Goal: Find specific page/section: Find specific page/section

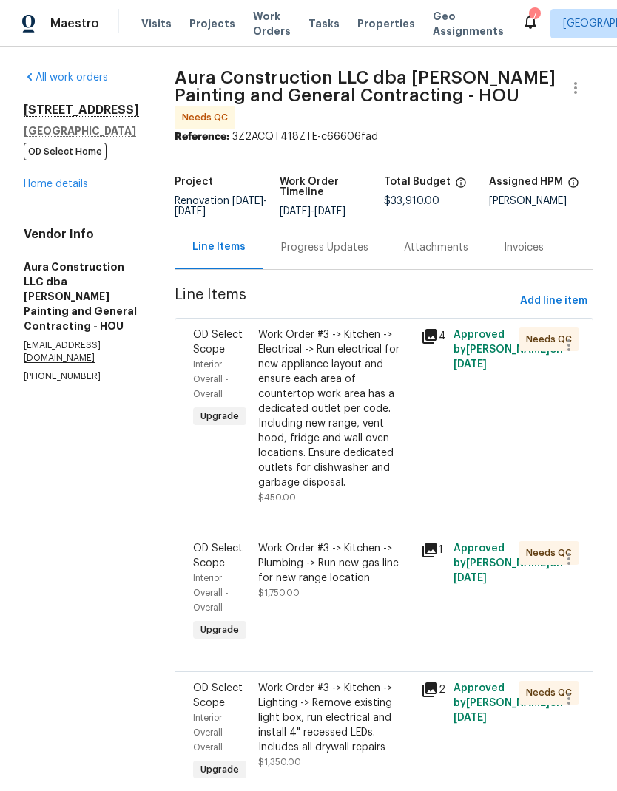
click at [44, 189] on link "Home details" at bounding box center [56, 184] width 64 height 10
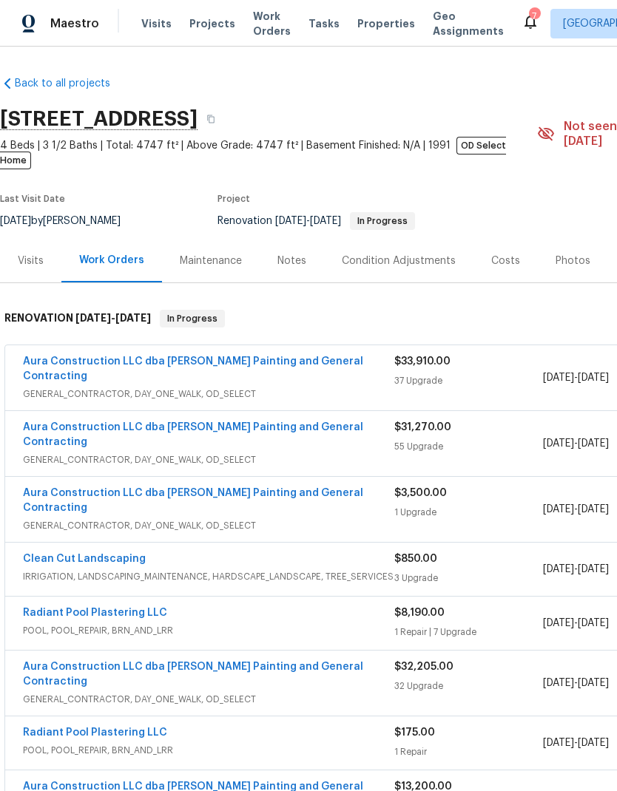
click at [521, 14] on icon at bounding box center [530, 22] width 18 height 18
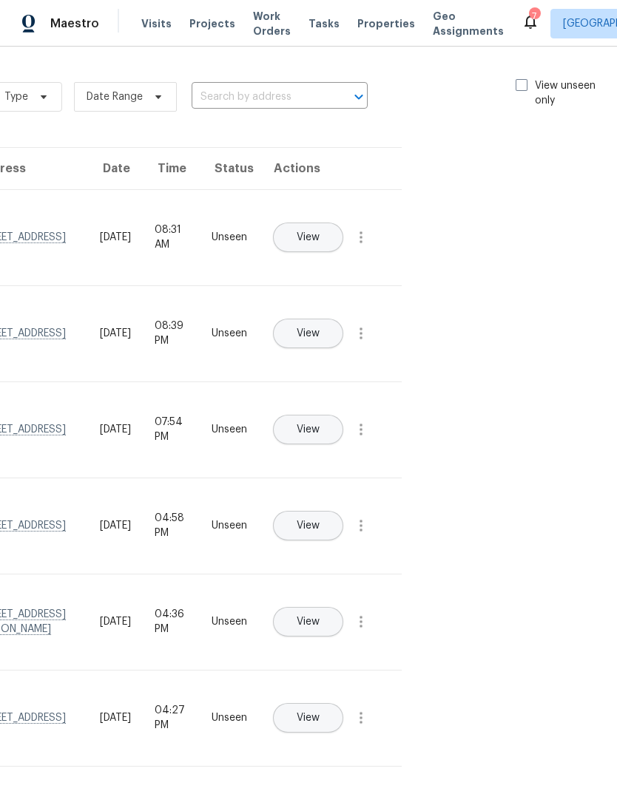
scroll to position [0, 166]
click at [524, 83] on span at bounding box center [523, 85] width 12 height 12
click at [524, 83] on input "View unseen only" at bounding box center [522, 83] width 10 height 10
checkbox input "true"
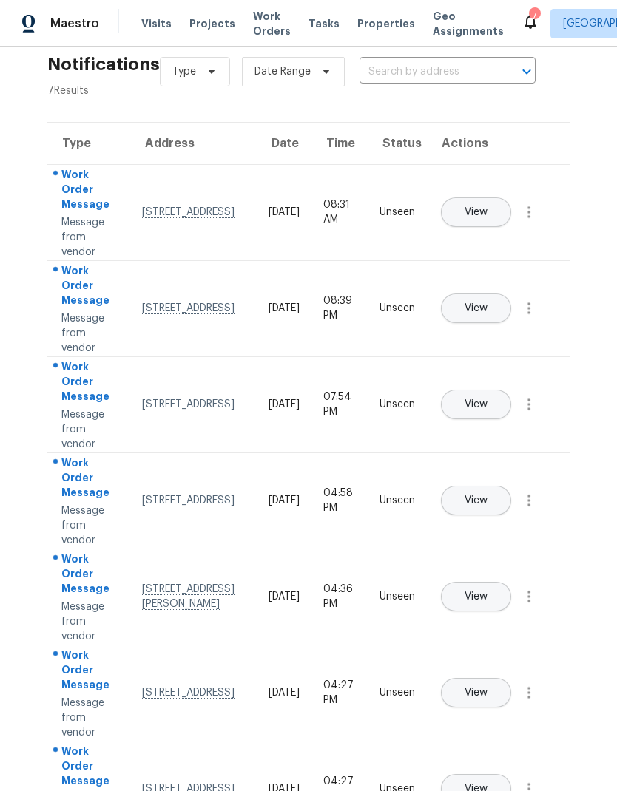
scroll to position [24, 0]
click at [487, 592] on span "View" at bounding box center [475, 597] width 23 height 11
click at [529, 592] on icon "button" at bounding box center [528, 598] width 3 height 12
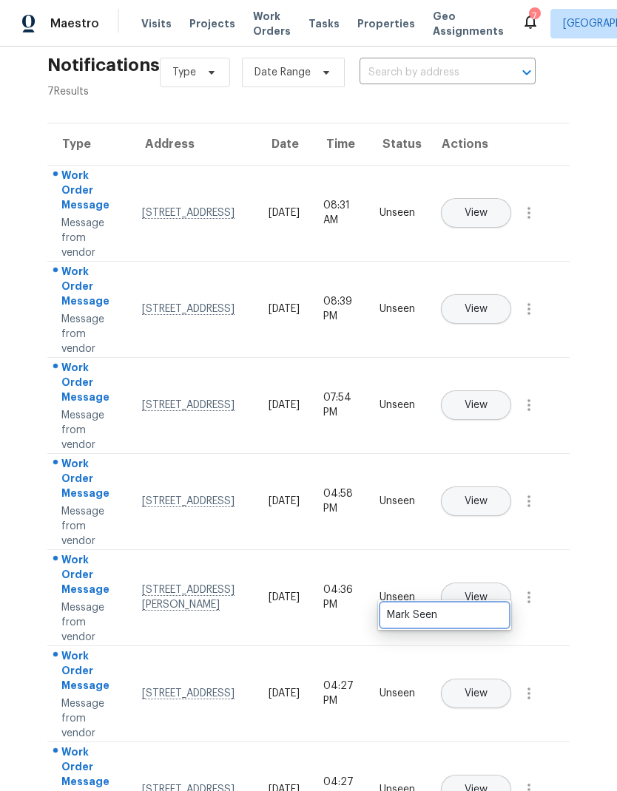
click at [486, 608] on div "Mark Seen" at bounding box center [444, 615] width 115 height 15
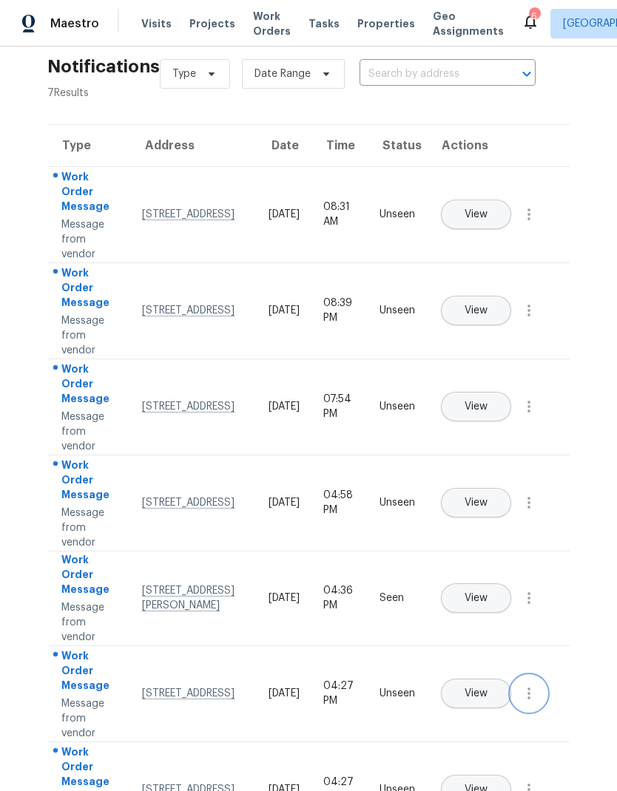
click at [529, 688] on icon "button" at bounding box center [528, 694] width 3 height 12
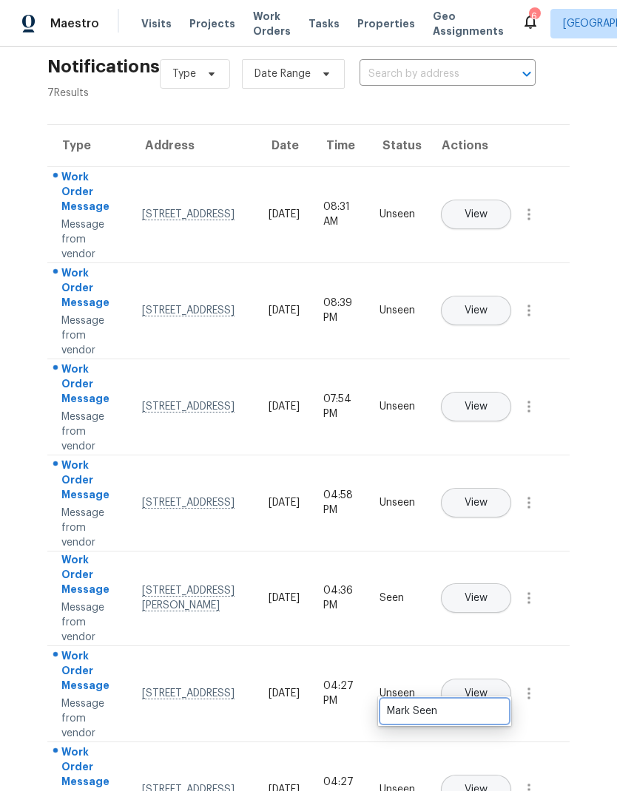
click at [483, 704] on div "Mark Seen" at bounding box center [444, 711] width 115 height 15
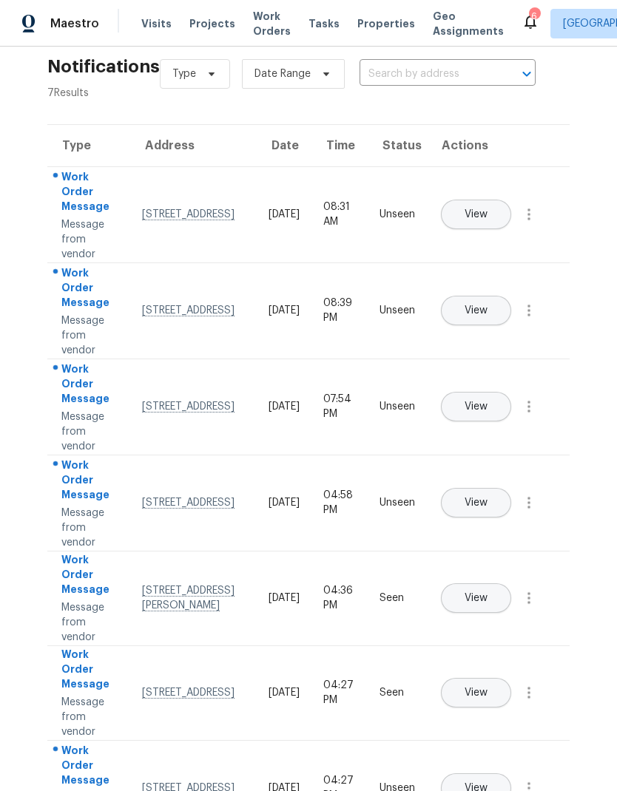
scroll to position [21, 0]
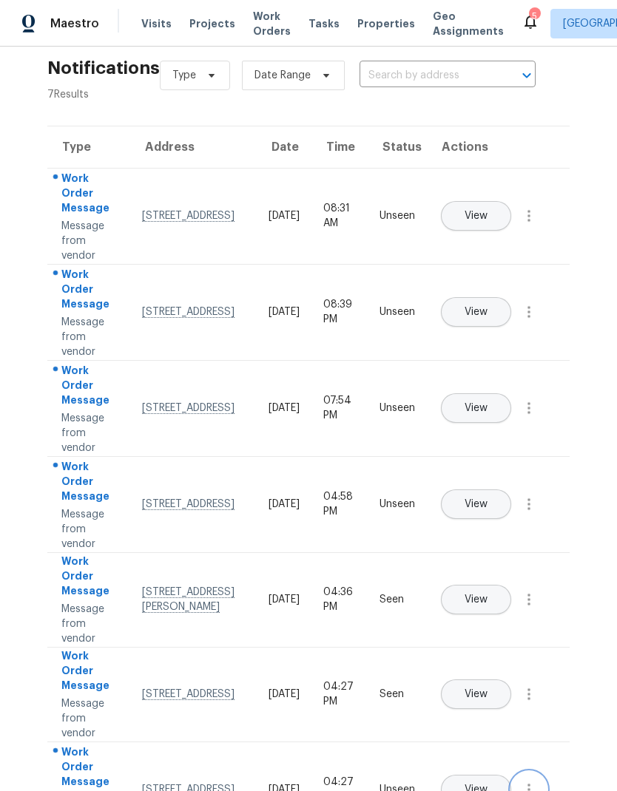
click at [534, 781] on icon "button" at bounding box center [529, 790] width 18 height 18
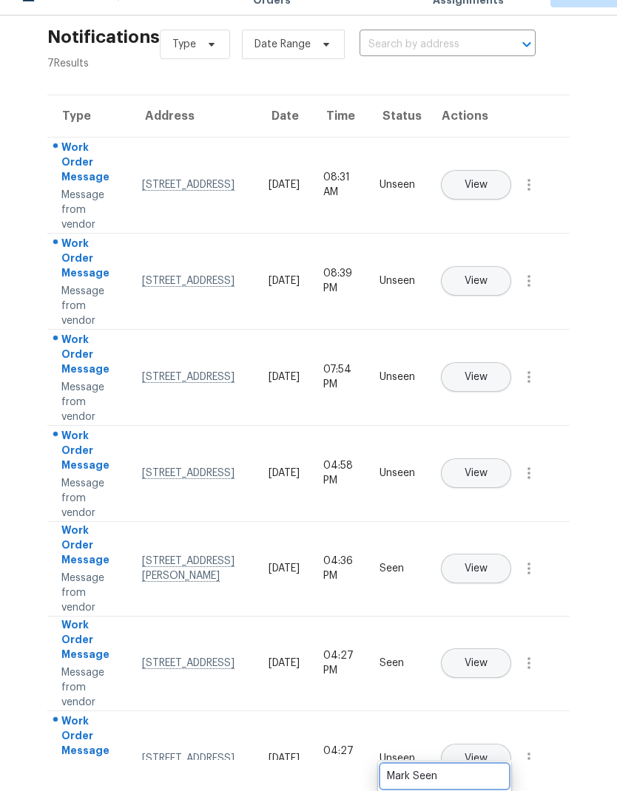
click at [496, 765] on link "Mark Seen" at bounding box center [445, 776] width 126 height 22
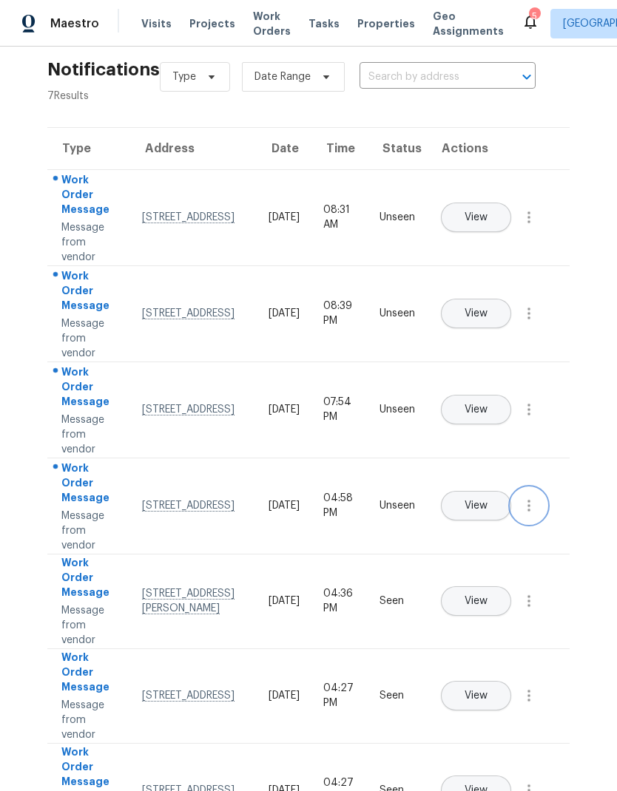
click at [530, 500] on icon "button" at bounding box center [528, 506] width 3 height 12
click at [481, 516] on div "Mark Seen" at bounding box center [444, 523] width 115 height 15
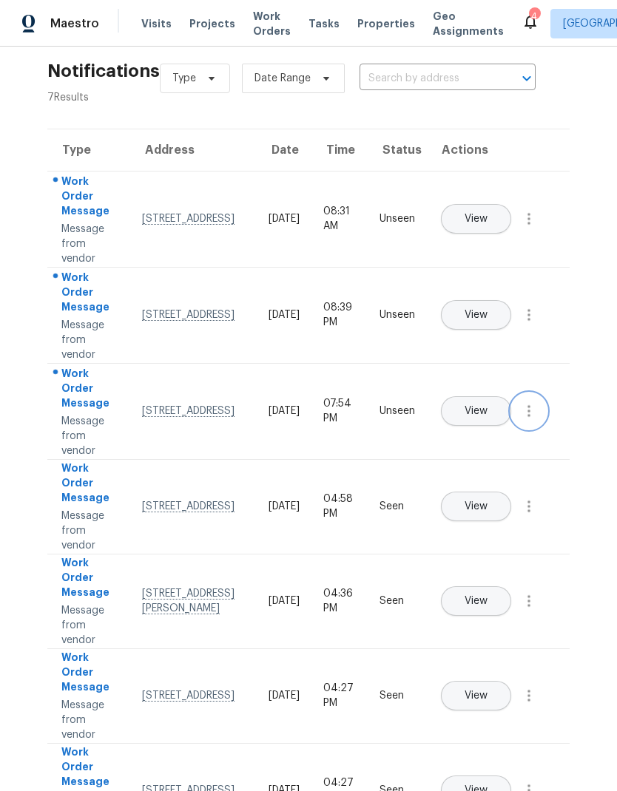
click at [542, 393] on button "button" at bounding box center [528, 410] width 35 height 35
click at [481, 421] on div "Mark Seen" at bounding box center [444, 428] width 115 height 15
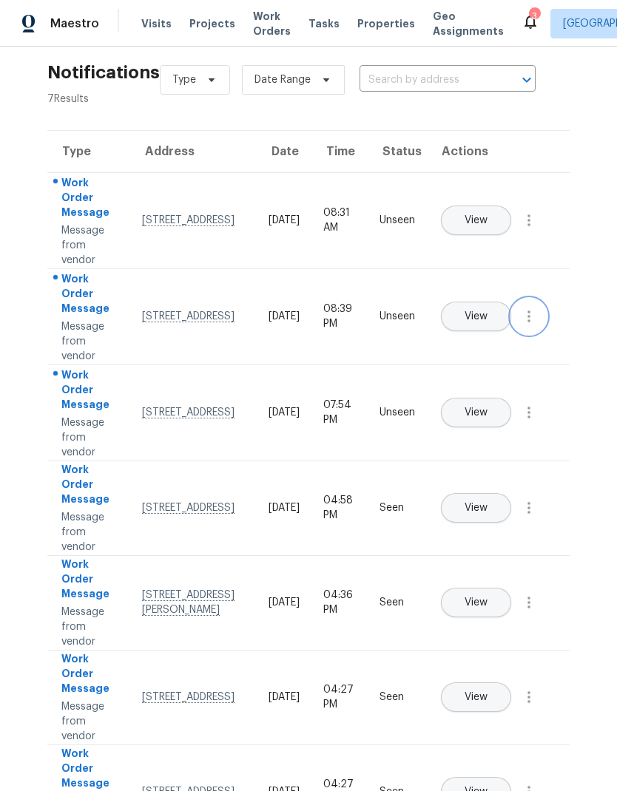
click at [536, 308] on icon "button" at bounding box center [529, 317] width 18 height 18
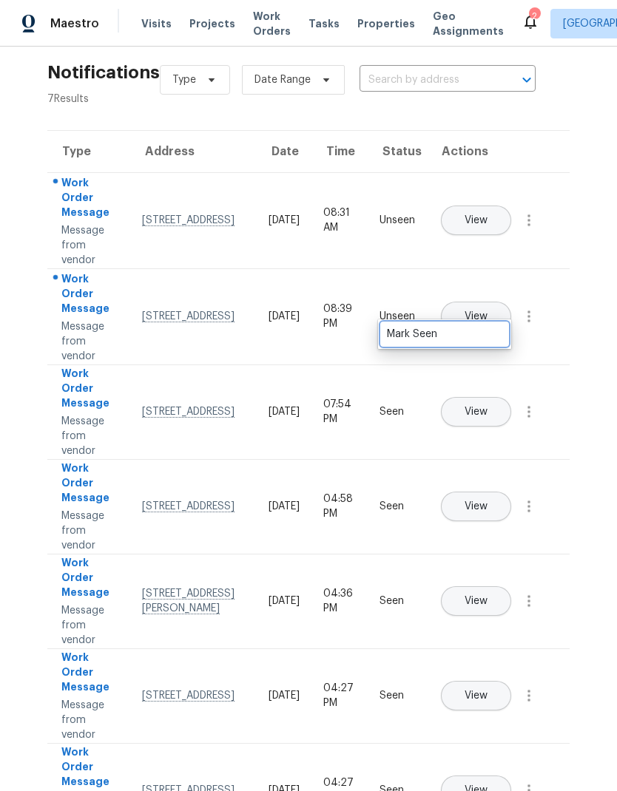
click at [485, 327] on div "Mark Seen" at bounding box center [444, 334] width 115 height 15
click at [538, 203] on button "button" at bounding box center [528, 220] width 35 height 35
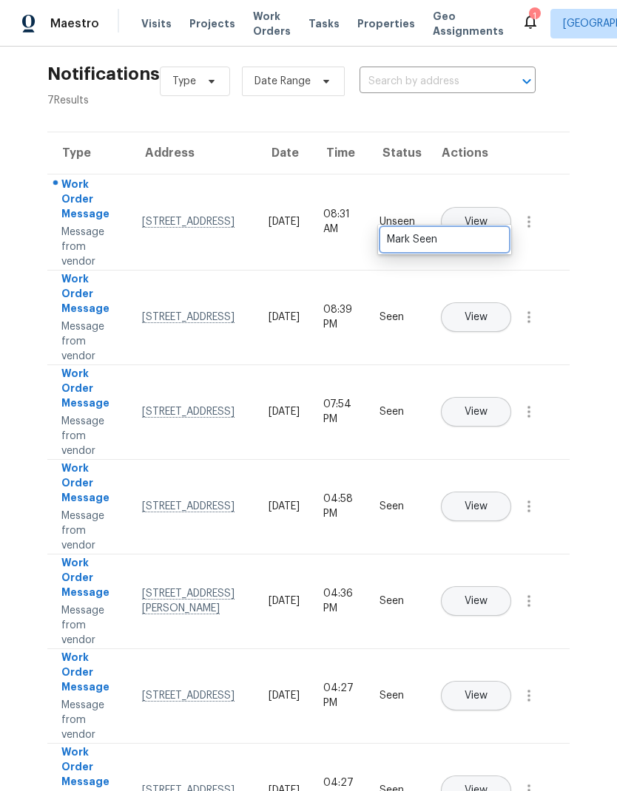
click at [461, 228] on link "Mark Seen" at bounding box center [445, 239] width 126 height 22
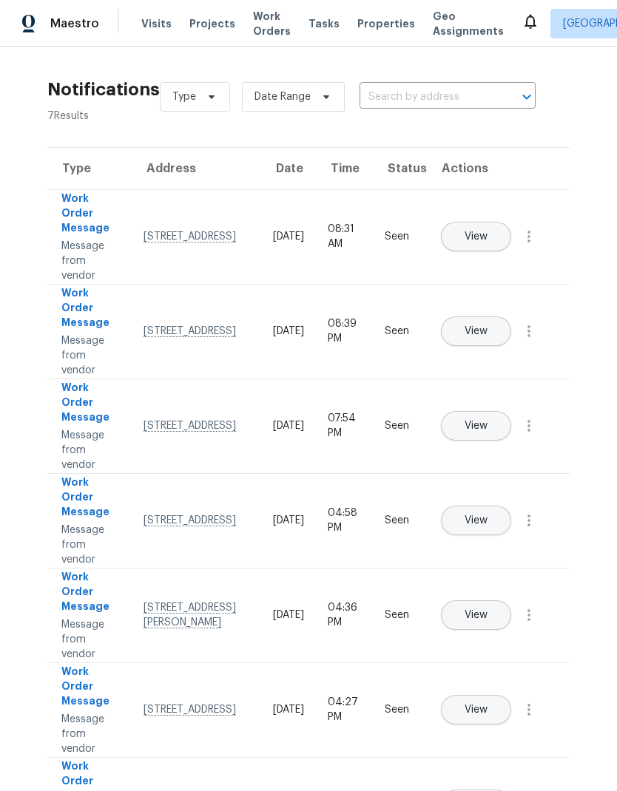
scroll to position [0, 0]
click at [262, 21] on span "Work Orders" at bounding box center [272, 24] width 38 height 30
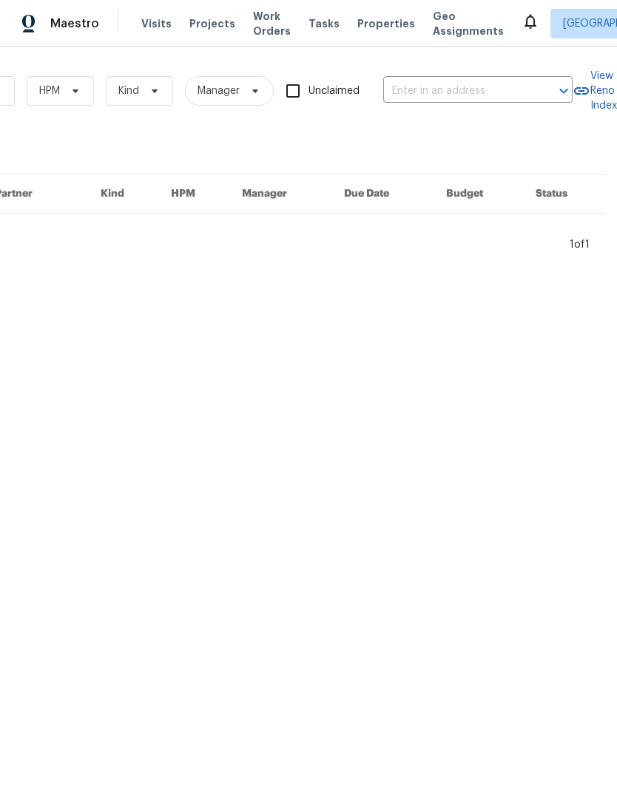
scroll to position [0, 243]
click at [470, 89] on input "text" at bounding box center [457, 91] width 148 height 23
type input "Loro lind"
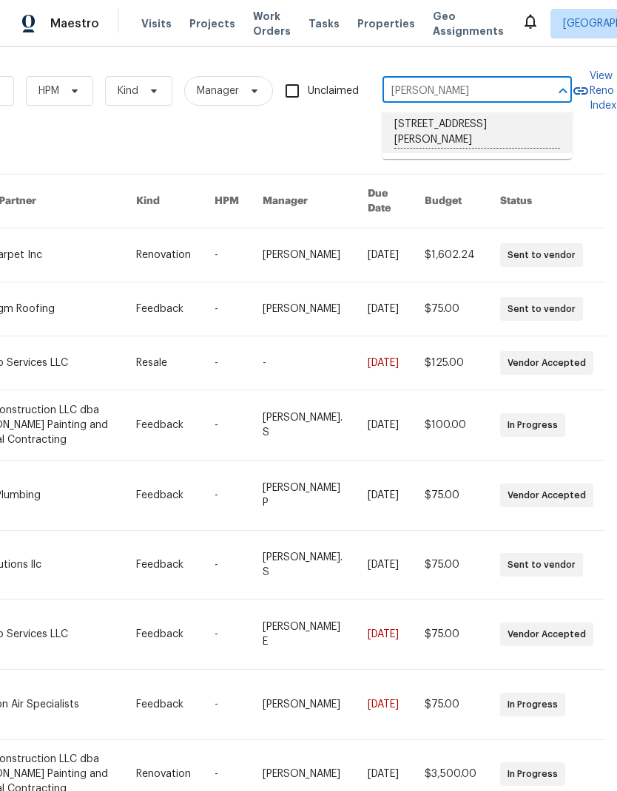
click at [515, 133] on li "7715 Loro Linda Dr, Houston, TX 77083" at bounding box center [476, 132] width 189 height 41
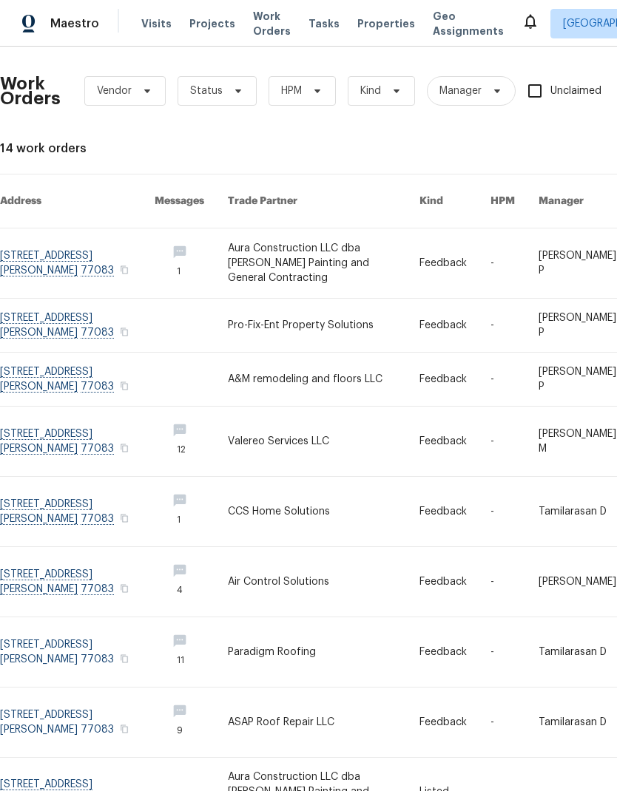
click at [328, 247] on link at bounding box center [324, 263] width 192 height 70
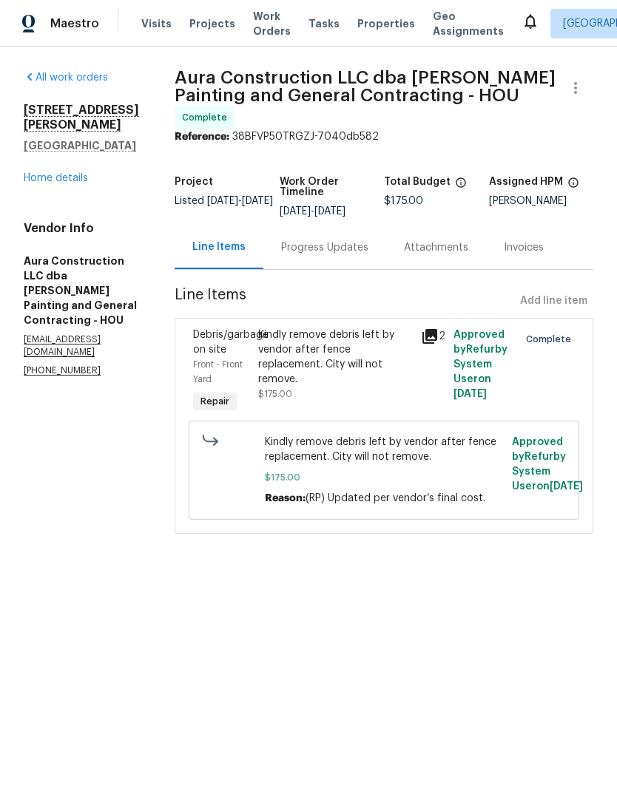
click at [358, 347] on div "Kindly remove debris left by vendor after fence replacement. City will not remo…" at bounding box center [335, 357] width 154 height 59
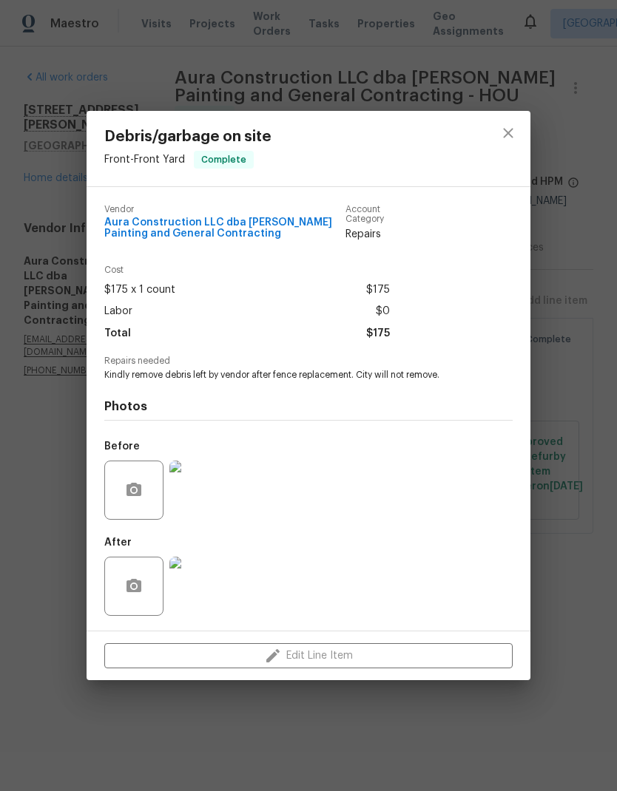
click at [189, 592] on img at bounding box center [198, 586] width 59 height 59
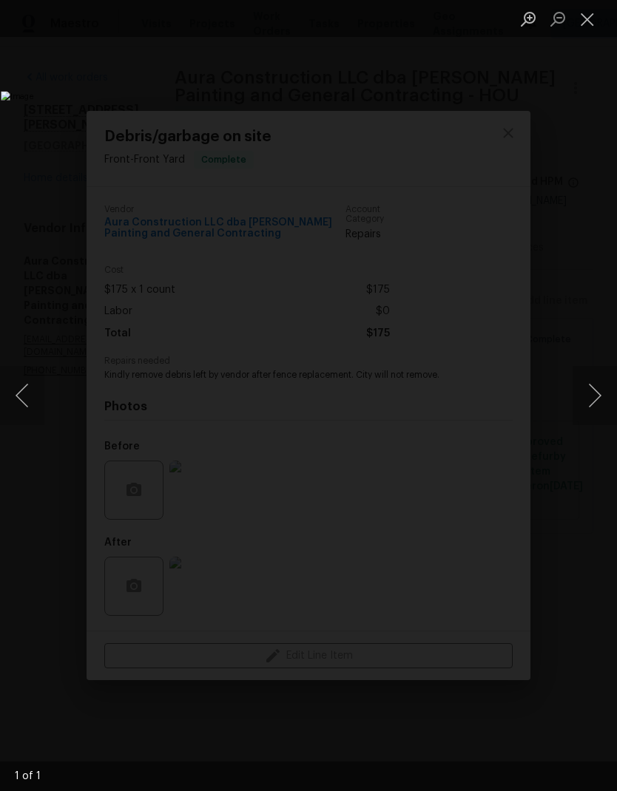
click at [588, 21] on button "Close lightbox" at bounding box center [587, 19] width 30 height 26
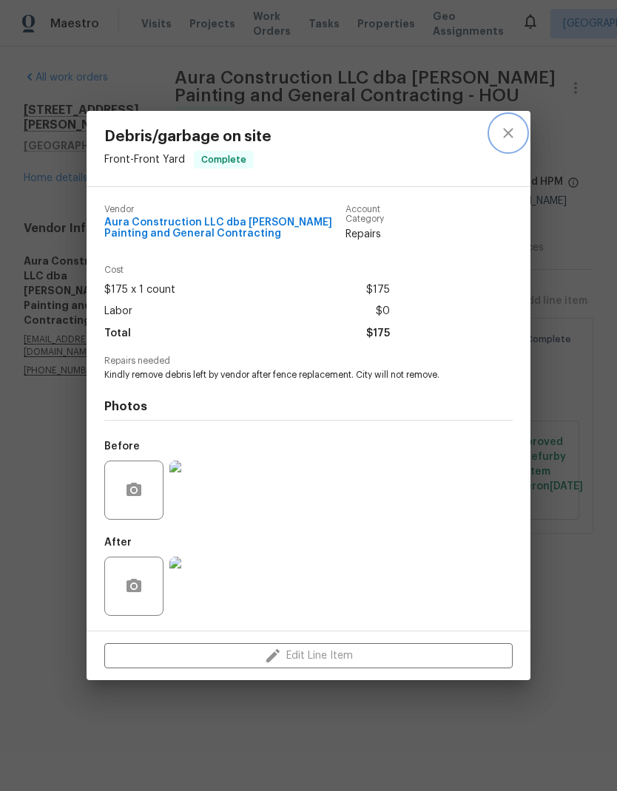
click at [510, 132] on icon "close" at bounding box center [508, 133] width 10 height 10
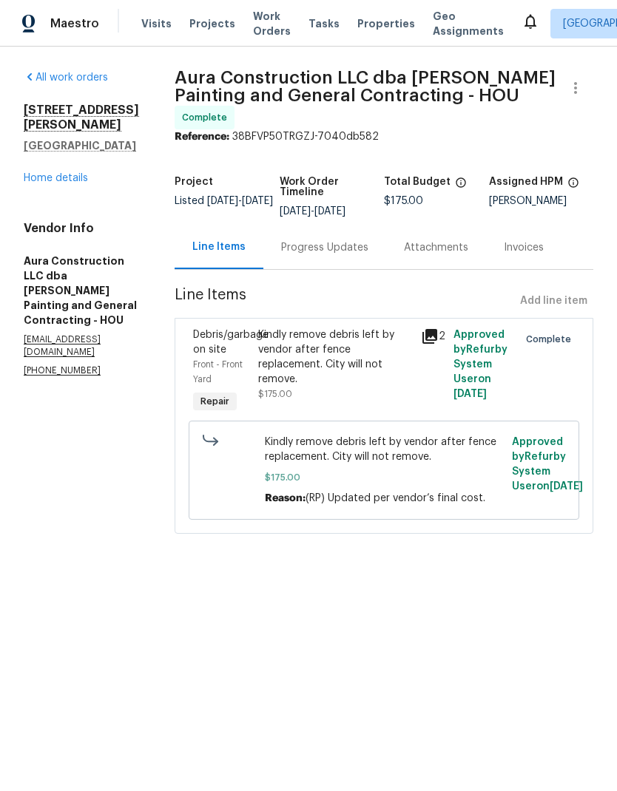
click at [83, 173] on link "Home details" at bounding box center [56, 178] width 64 height 10
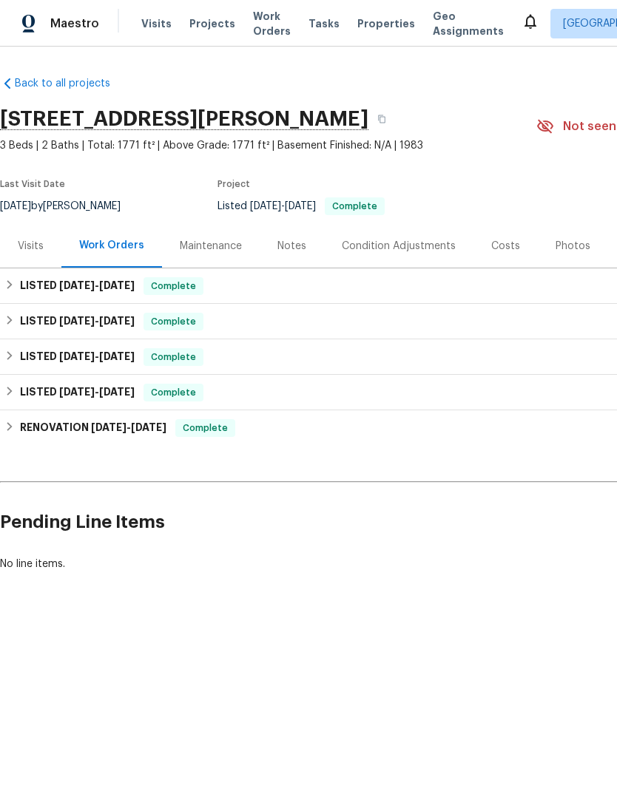
click at [268, 20] on span "Work Orders" at bounding box center [272, 24] width 38 height 30
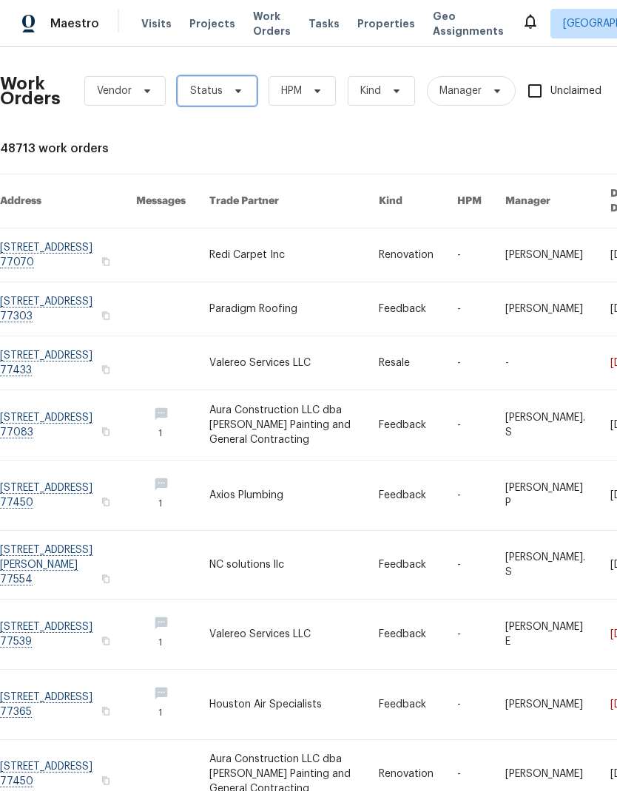
click at [228, 92] on span at bounding box center [236, 91] width 16 height 12
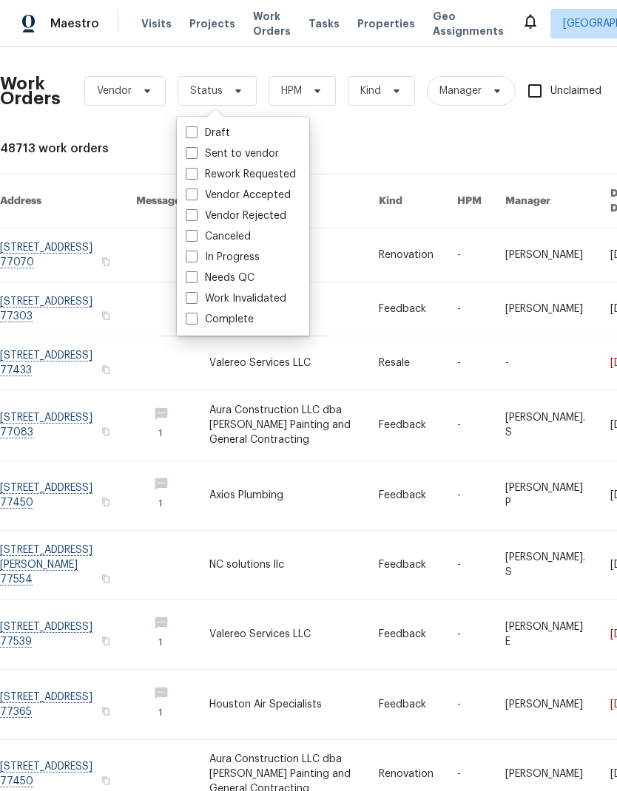
click at [193, 280] on span at bounding box center [192, 277] width 12 height 12
click at [193, 280] on input "Needs QC" at bounding box center [191, 276] width 10 height 10
checkbox input "true"
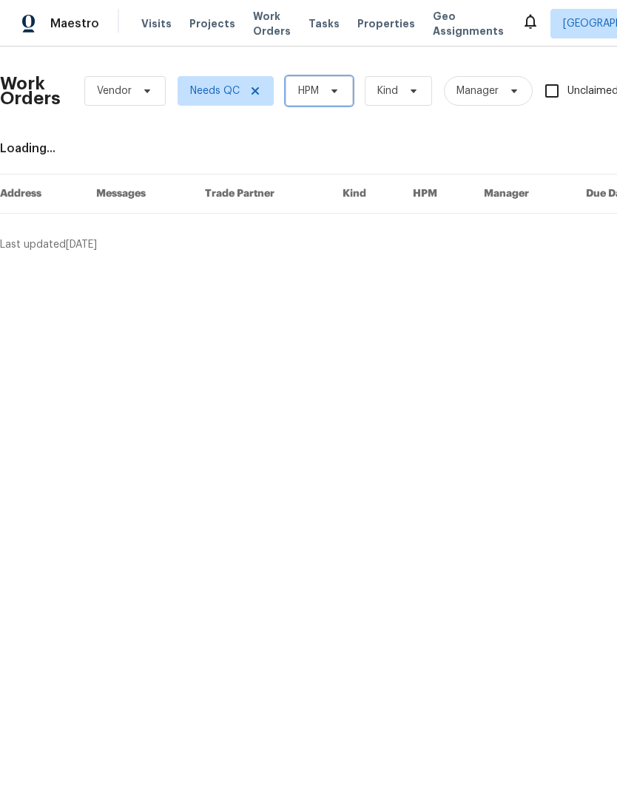
click at [326, 104] on span "HPM" at bounding box center [318, 91] width 67 height 30
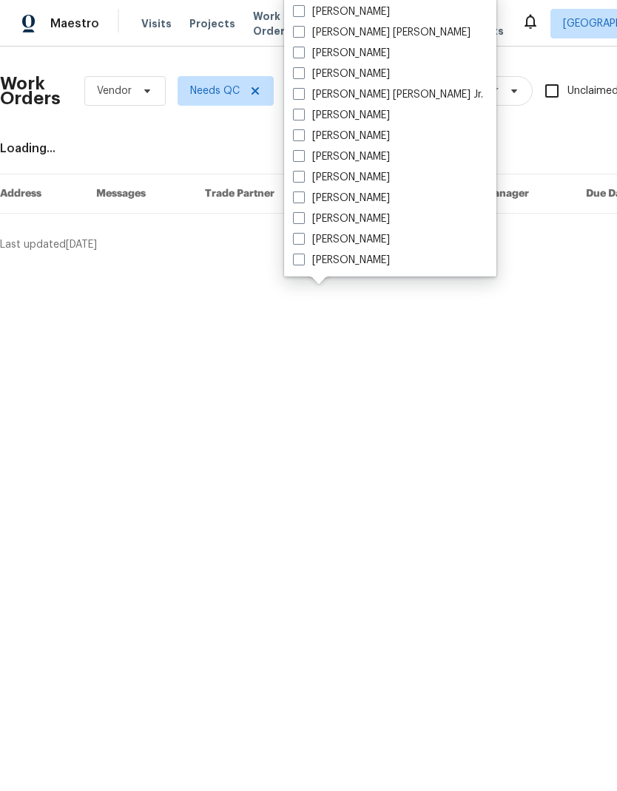
scroll to position [308, 0]
click at [303, 202] on span at bounding box center [299, 198] width 12 height 12
click at [302, 200] on input "[PERSON_NAME]" at bounding box center [298, 196] width 10 height 10
checkbox input "true"
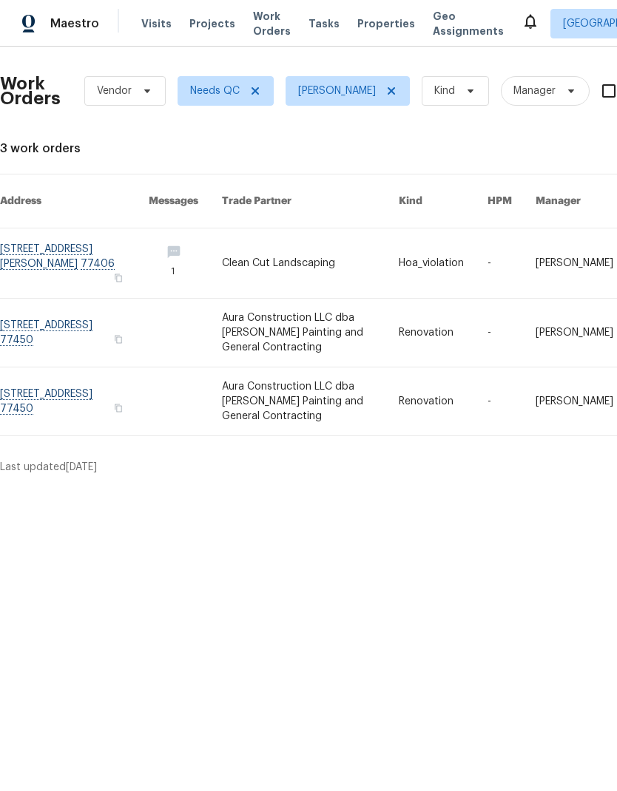
click at [311, 258] on link at bounding box center [310, 263] width 177 height 70
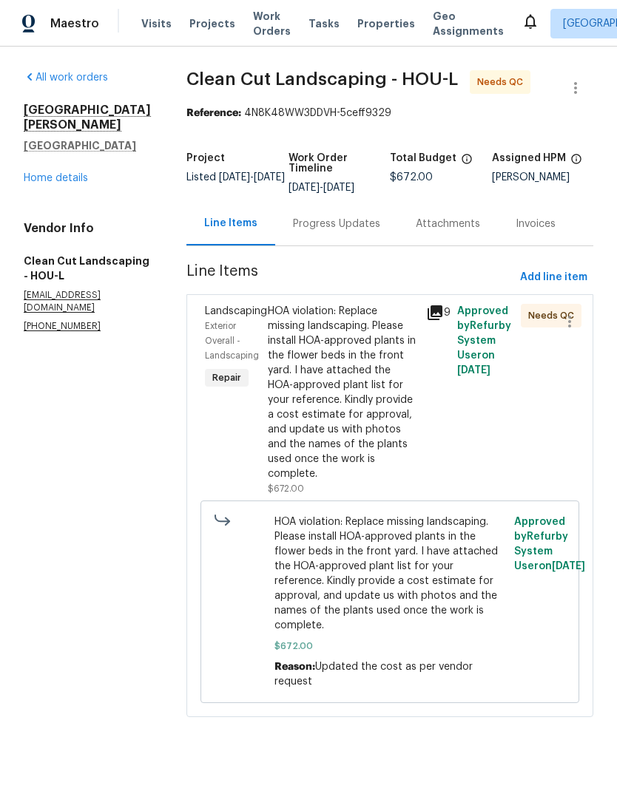
click at [373, 358] on div "HOA violation: Replace missing landscaping. Please install HOA-approved plants …" at bounding box center [342, 392] width 149 height 177
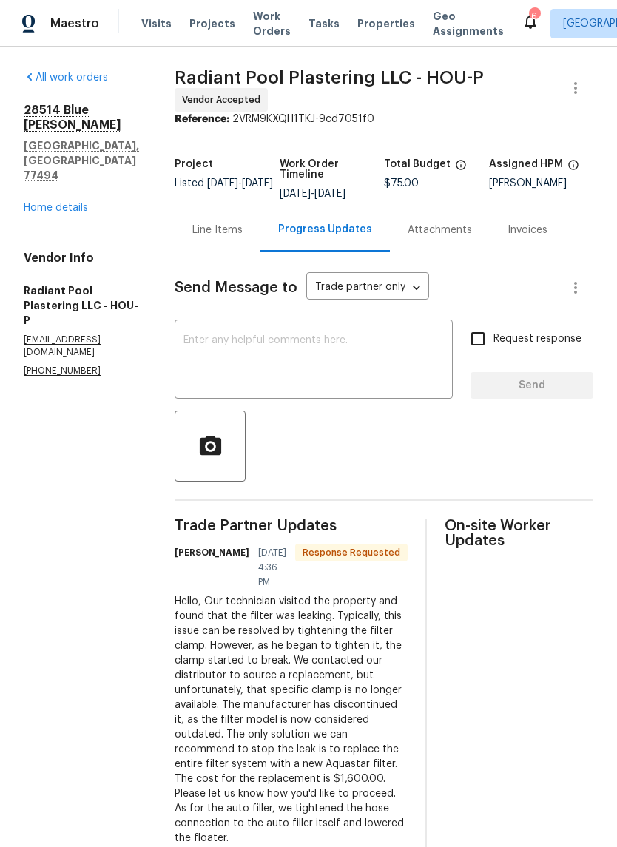
click at [524, 26] on icon at bounding box center [530, 22] width 12 height 15
